Goal: Task Accomplishment & Management: Complete application form

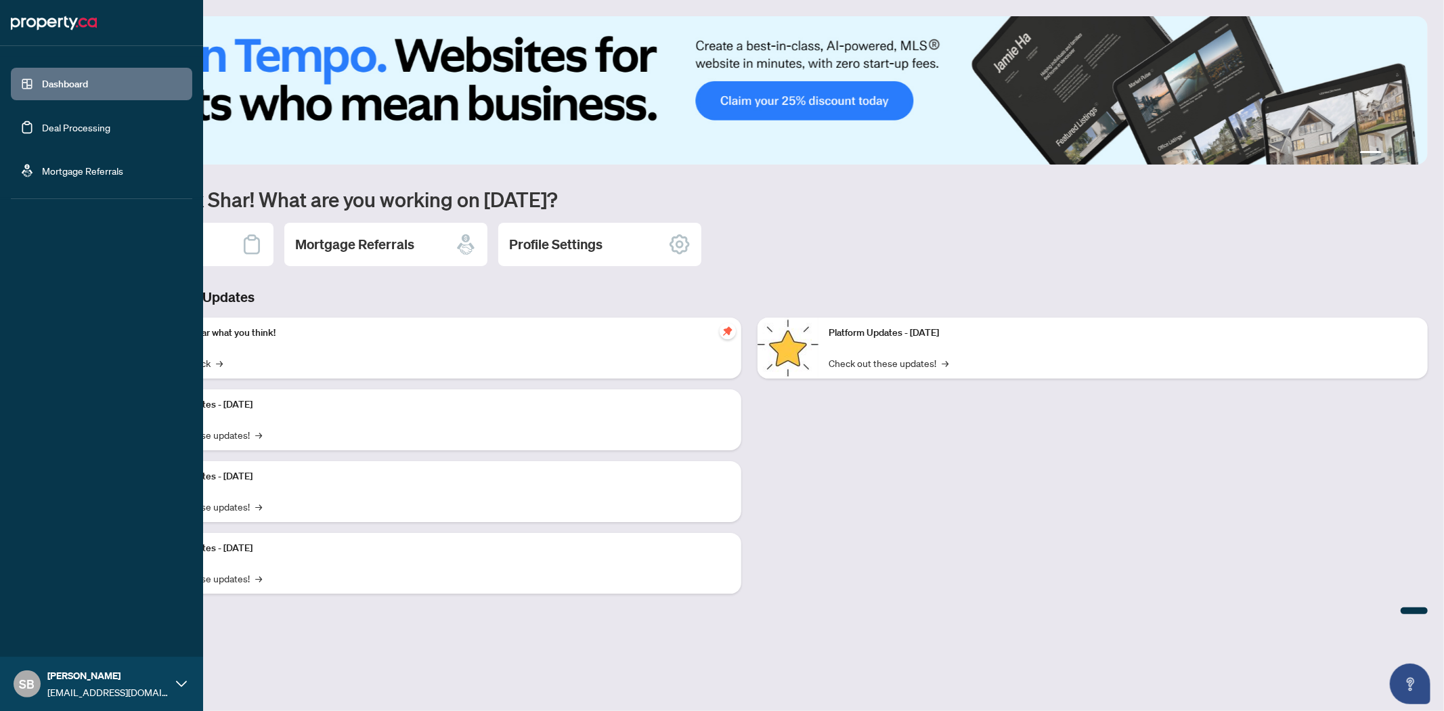
click at [76, 131] on link "Deal Processing" at bounding box center [76, 127] width 68 height 12
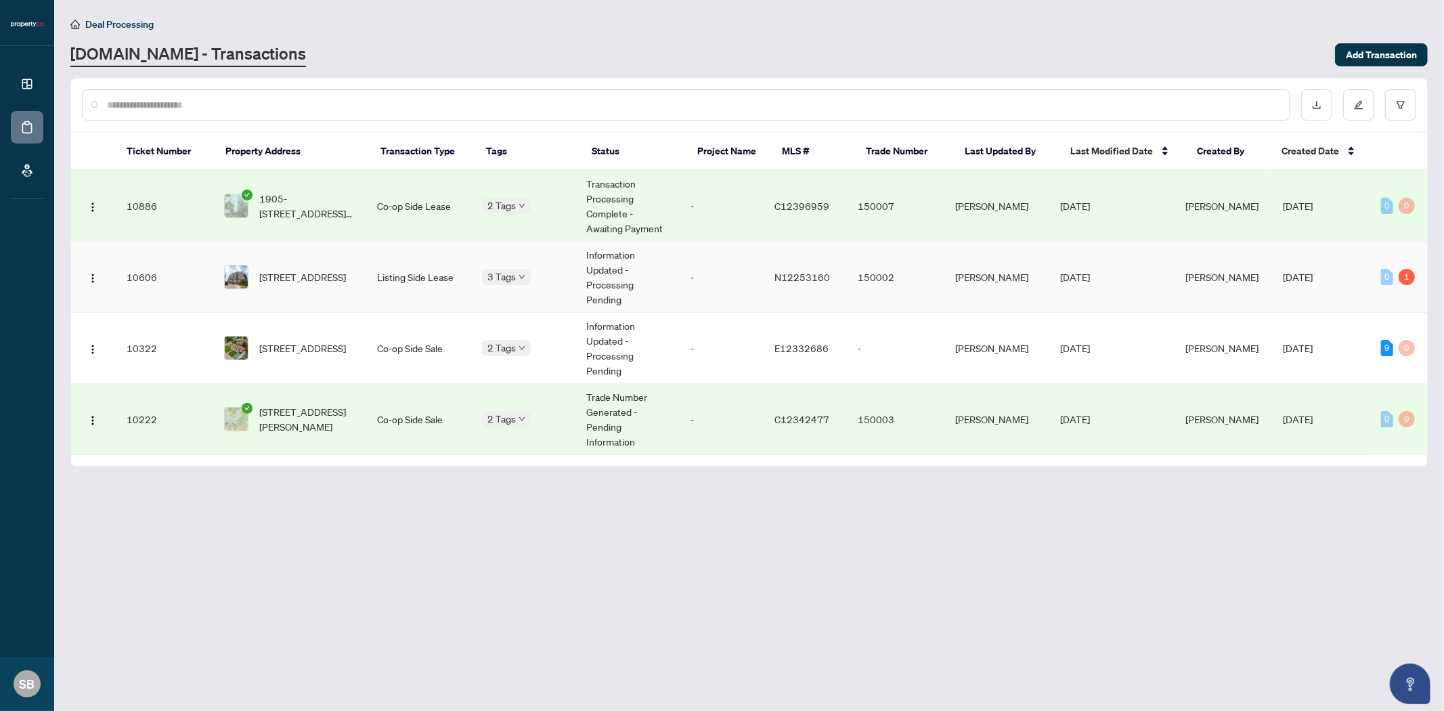
click at [664, 259] on td "Information Updated - Processing Pending" at bounding box center [628, 277] width 104 height 71
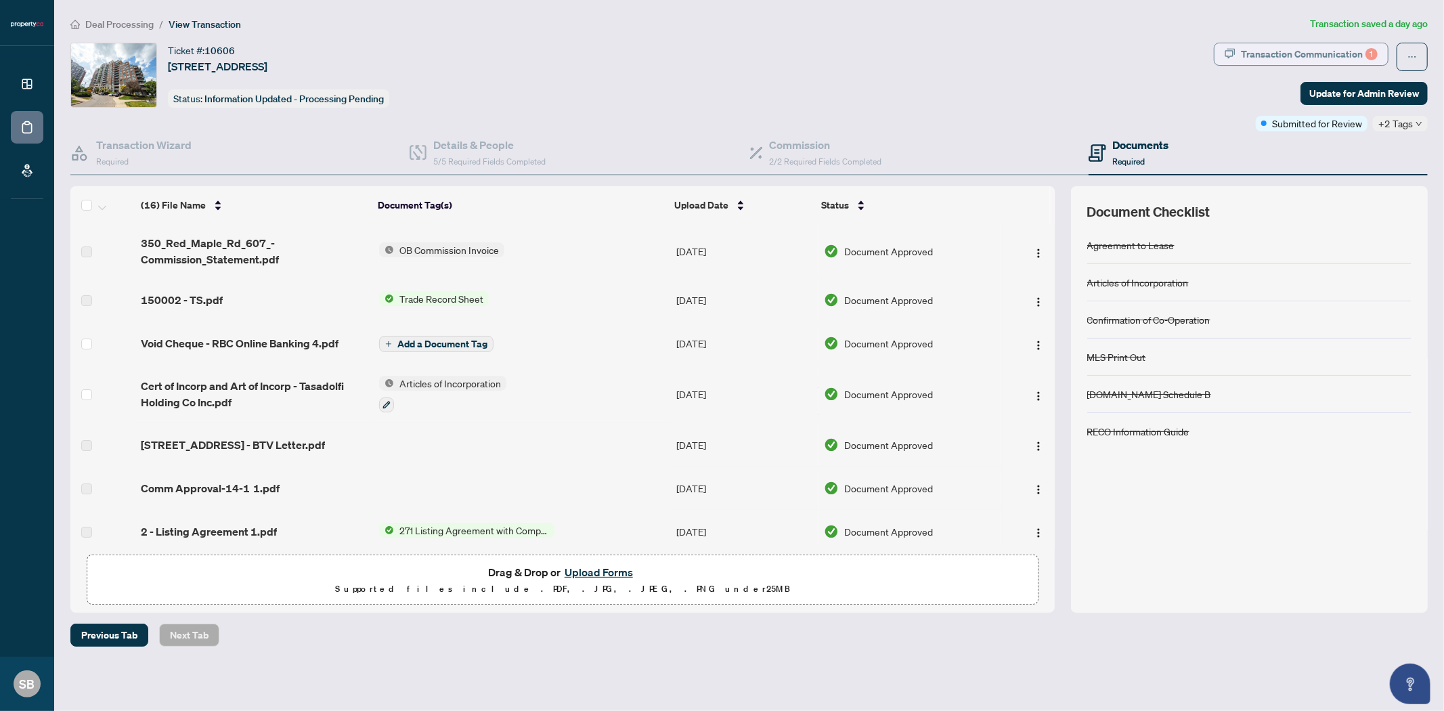
click at [1272, 53] on div "Transaction Communication 1" at bounding box center [1309, 54] width 137 height 22
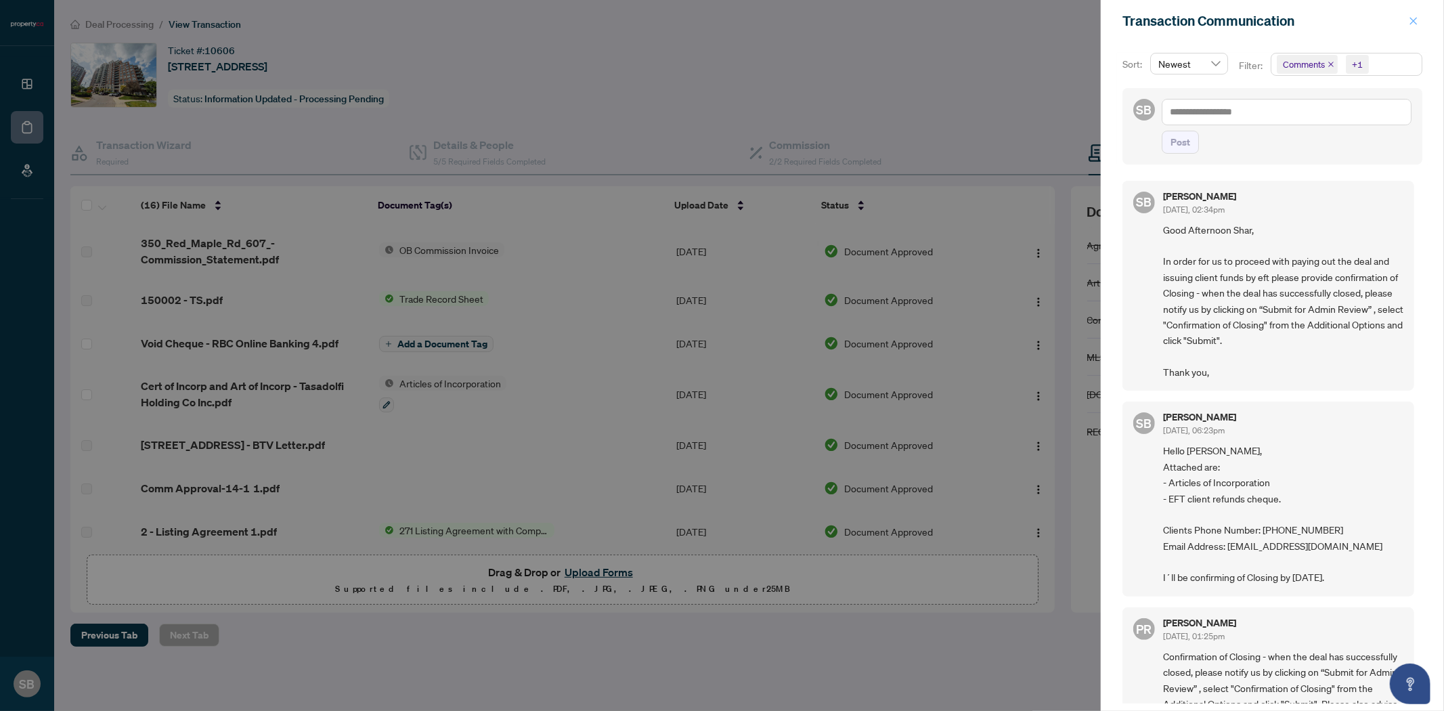
click at [1417, 12] on span "button" at bounding box center [1413, 21] width 9 height 22
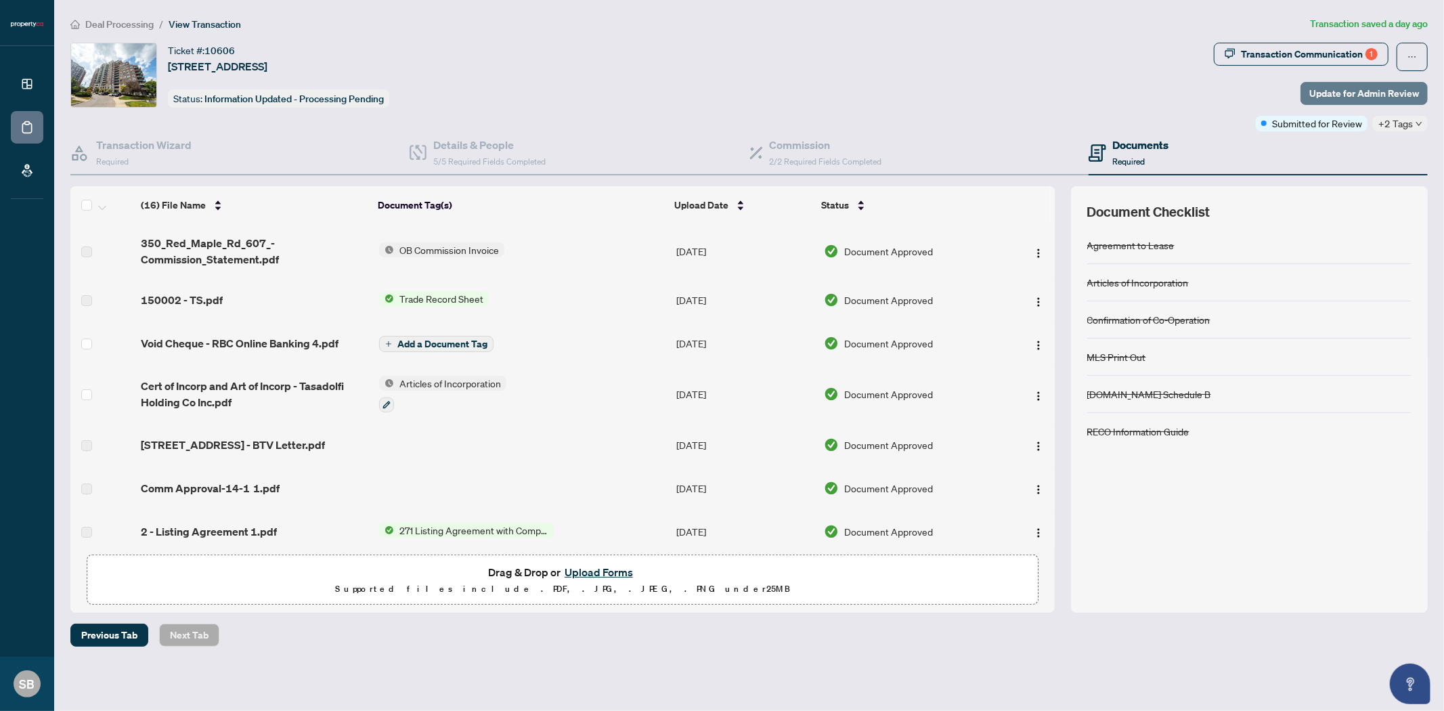
click at [1361, 93] on span "Update for Admin Review" at bounding box center [1365, 94] width 110 height 22
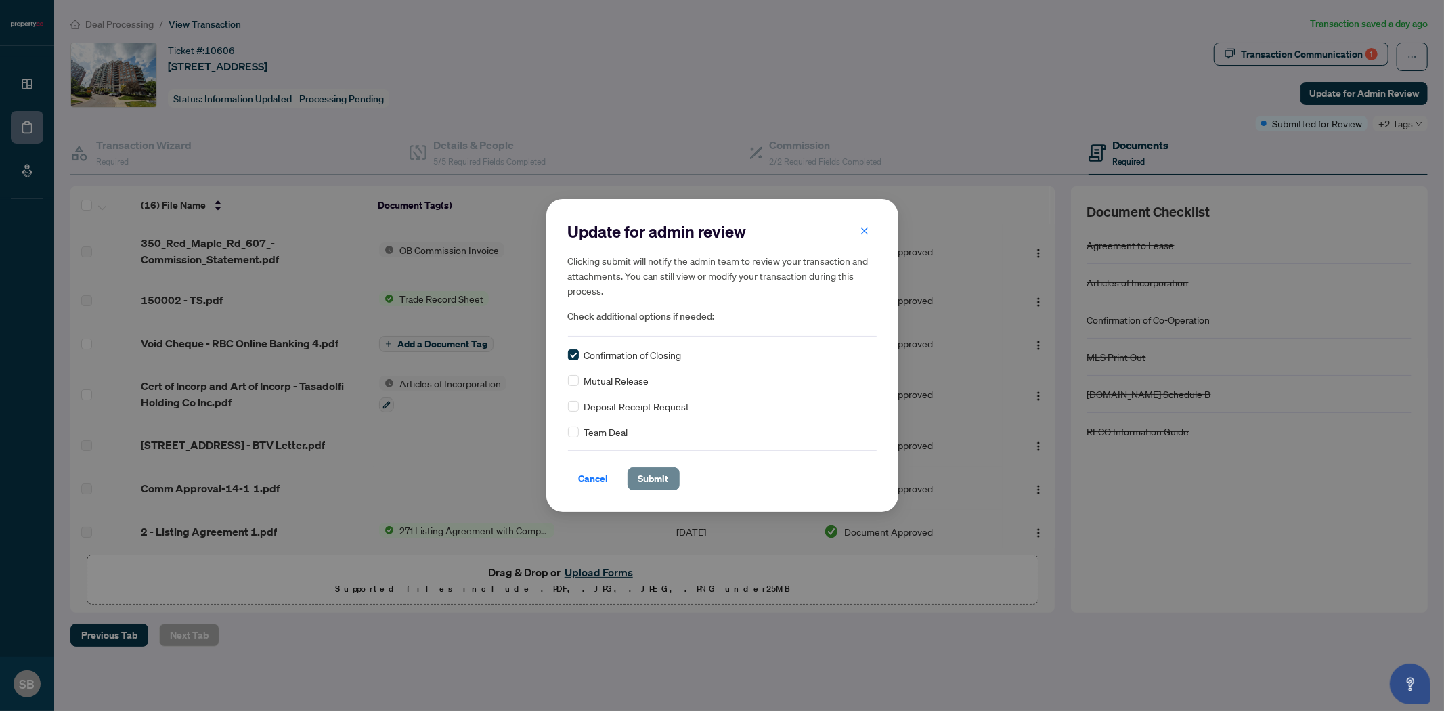
click at [645, 479] on span "Submit" at bounding box center [654, 479] width 30 height 22
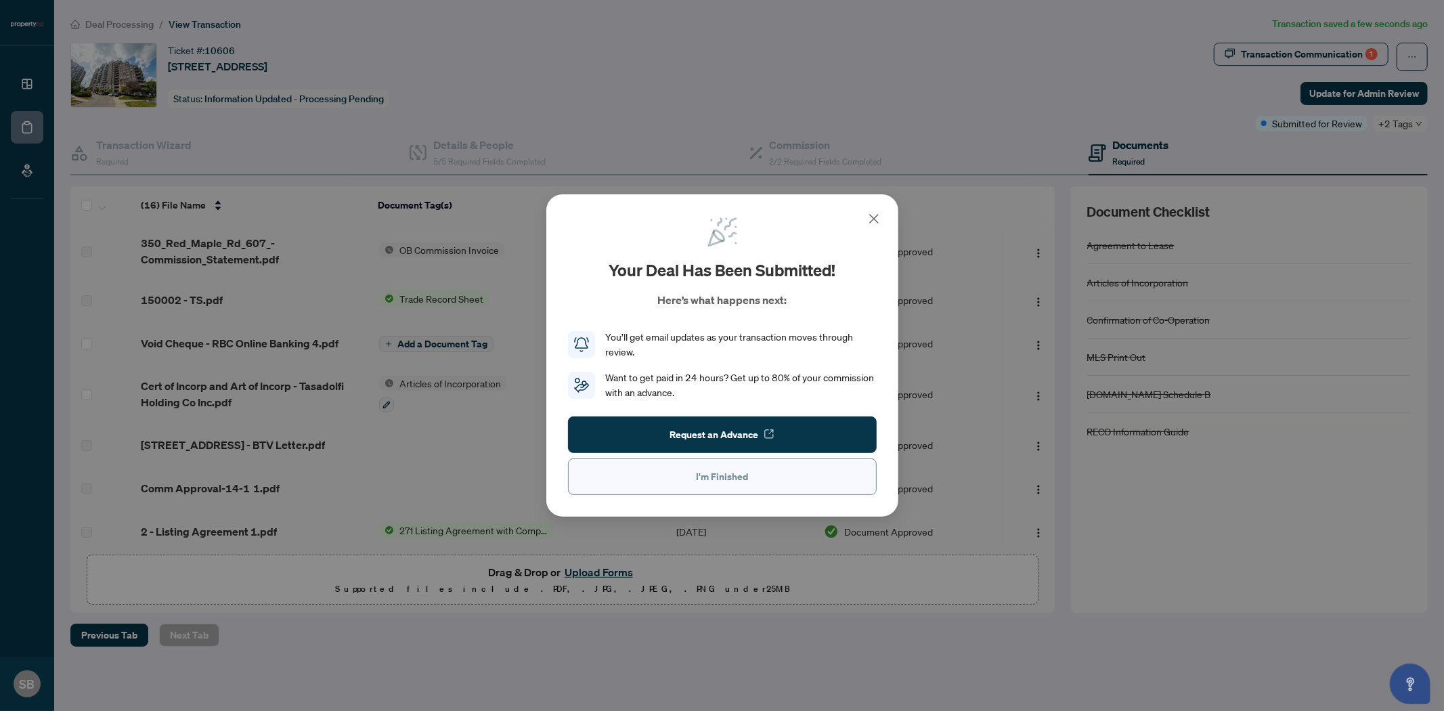
click at [699, 479] on span "I'm Finished" at bounding box center [722, 477] width 52 height 22
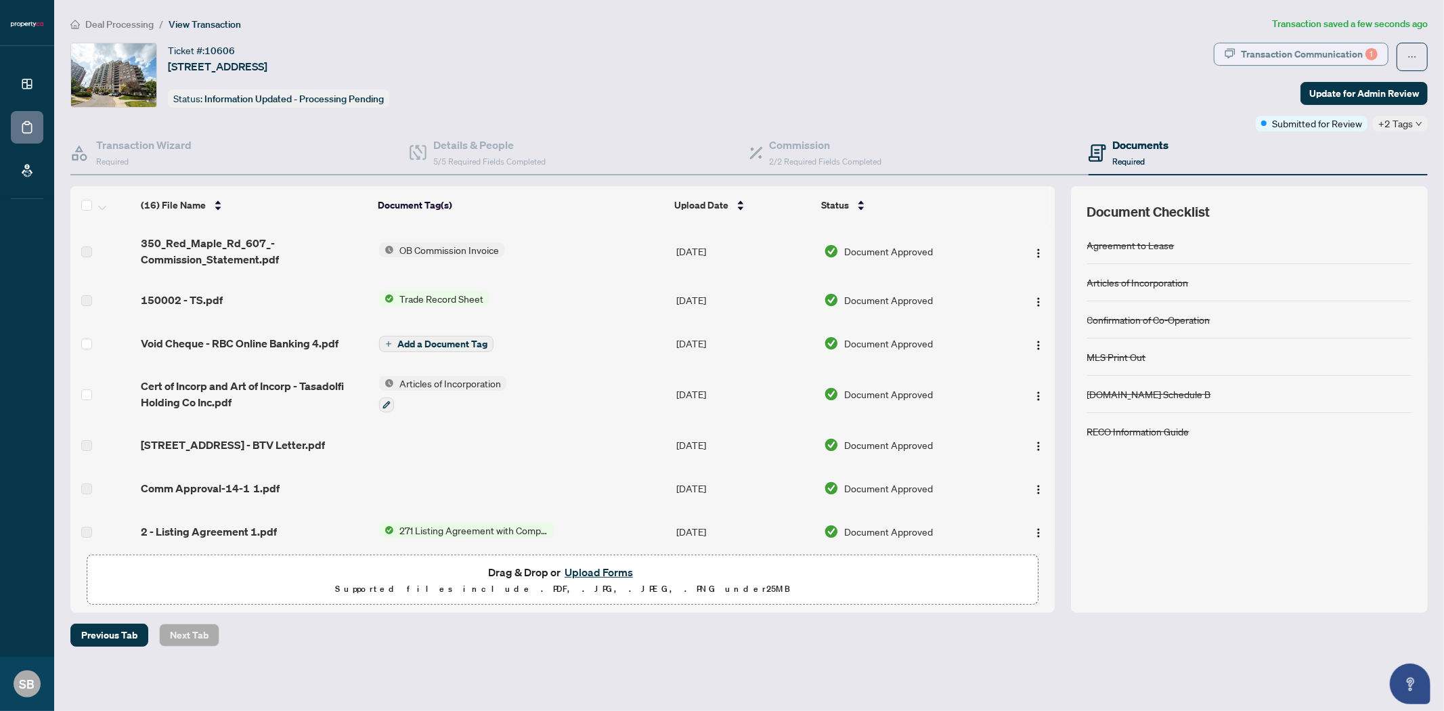
click at [1300, 52] on div "Transaction Communication 1" at bounding box center [1309, 54] width 137 height 22
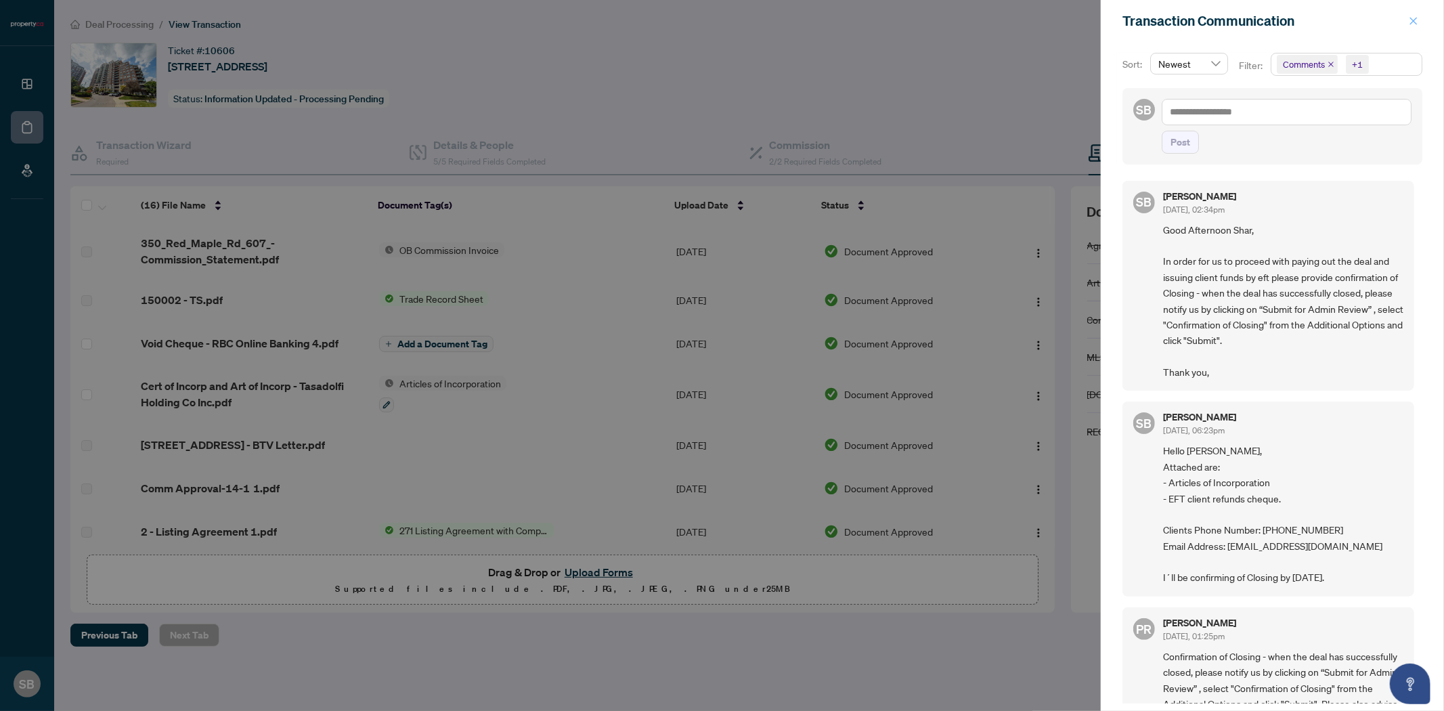
click at [1416, 18] on icon "close" at bounding box center [1414, 20] width 7 height 7
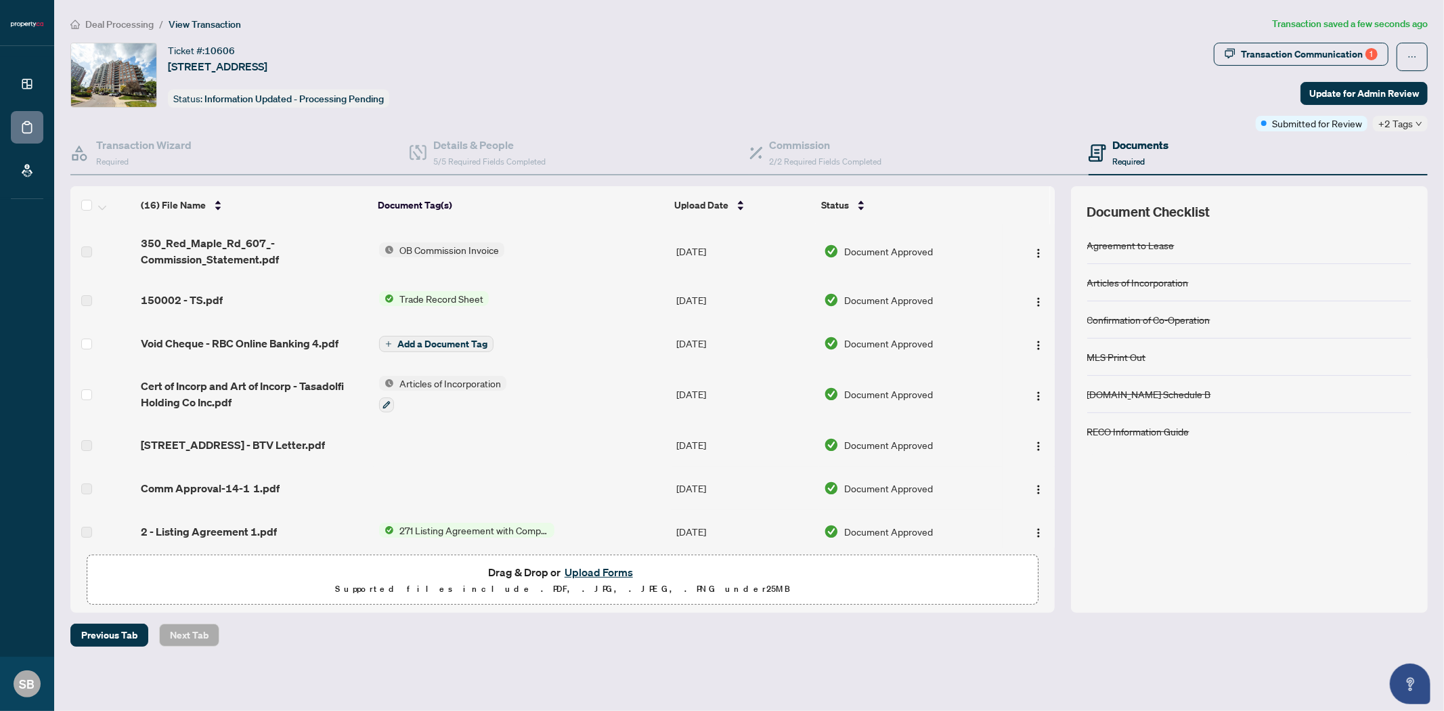
click at [1410, 120] on span "+2 Tags" at bounding box center [1396, 124] width 35 height 16
click at [1139, 112] on div "Ticket #: 10606 [STREET_ADDRESS] Status: Information Updated - Processing Pendi…" at bounding box center [640, 87] width 1144 height 89
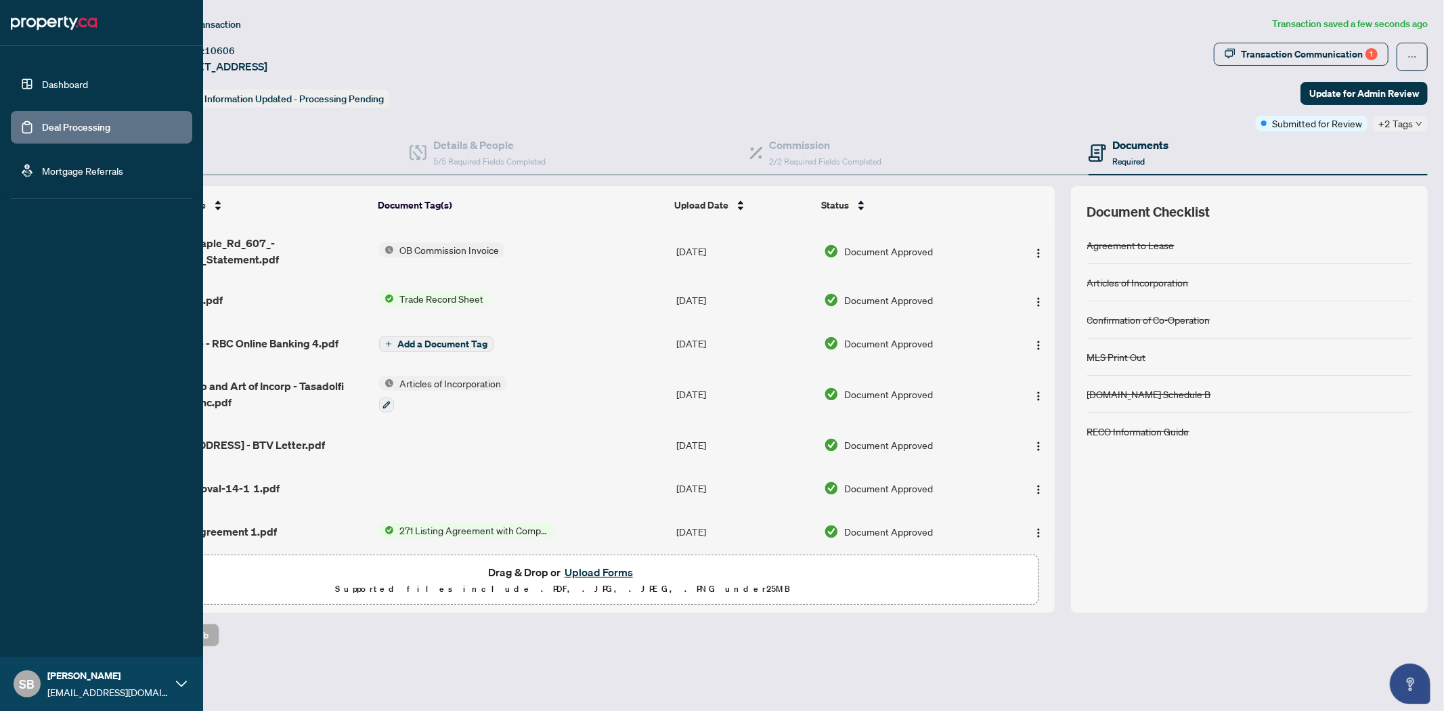
click at [53, 129] on link "Deal Processing" at bounding box center [76, 127] width 68 height 12
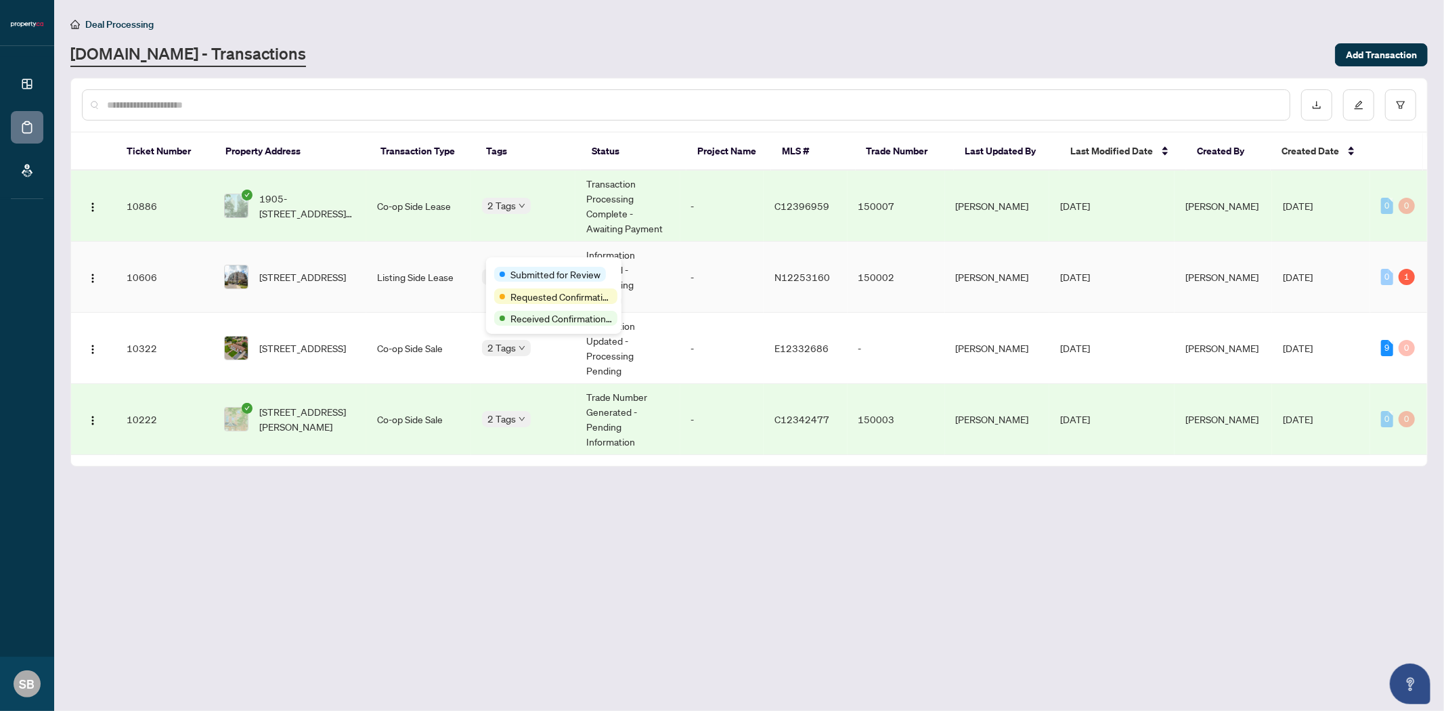
click at [511, 265] on div "Submitted for Review" at bounding box center [553, 273] width 119 height 16
click at [511, 267] on span "Submitted for Review" at bounding box center [556, 274] width 90 height 15
click at [702, 273] on td "-" at bounding box center [723, 277] width 84 height 71
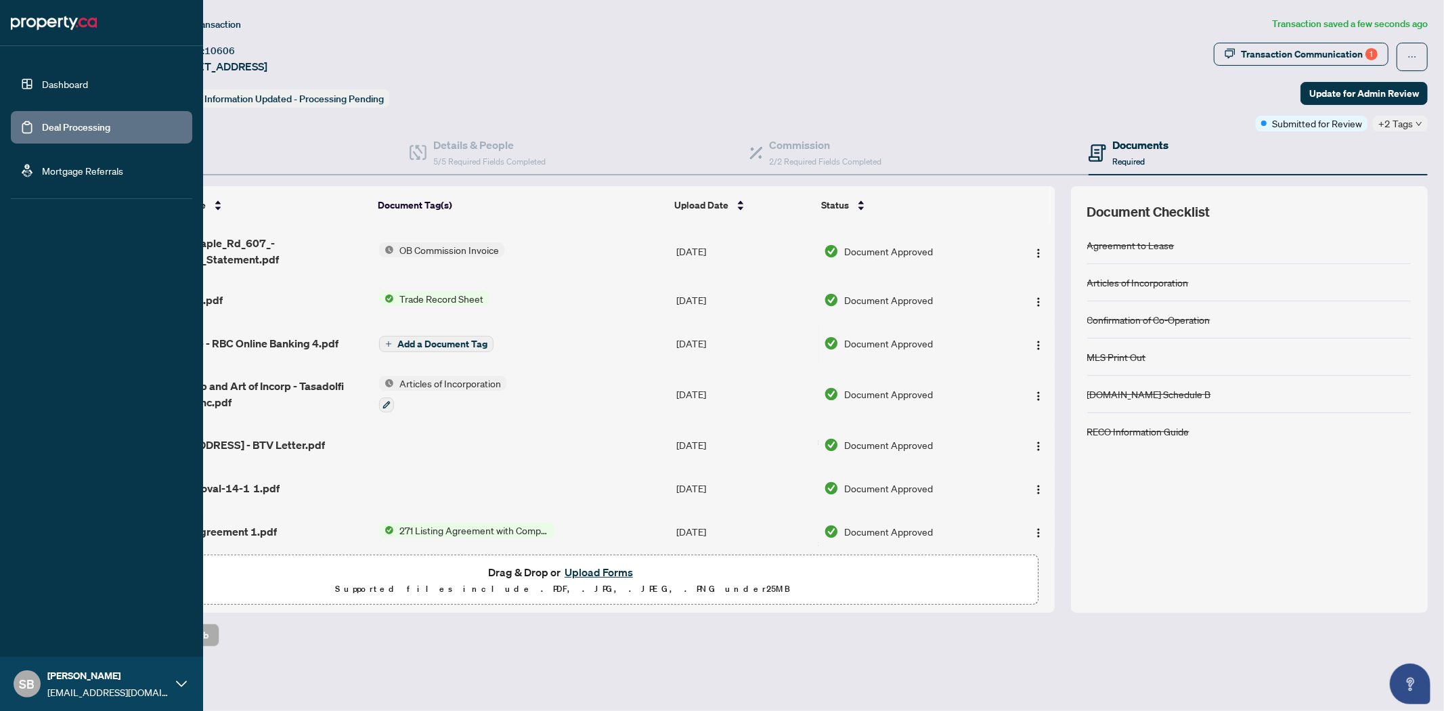
click at [50, 125] on link "Deal Processing" at bounding box center [76, 127] width 68 height 12
